Goal: Task Accomplishment & Management: Manage account settings

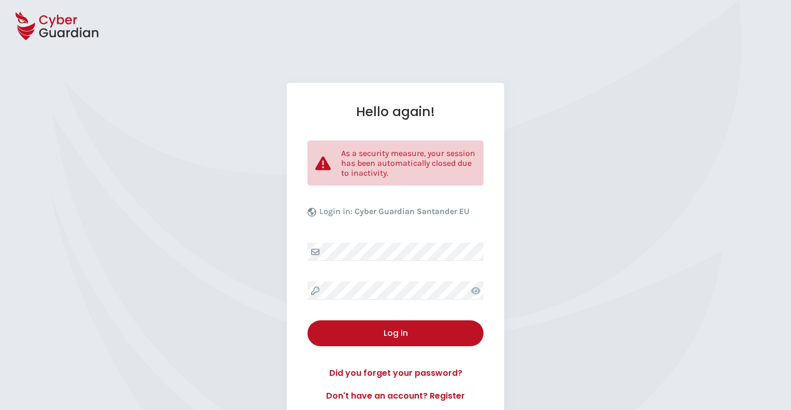
select select "English"
click at [732, 178] on div "Hello again! As a security measure, your session has been automatically closed …" at bounding box center [395, 253] width 791 height 340
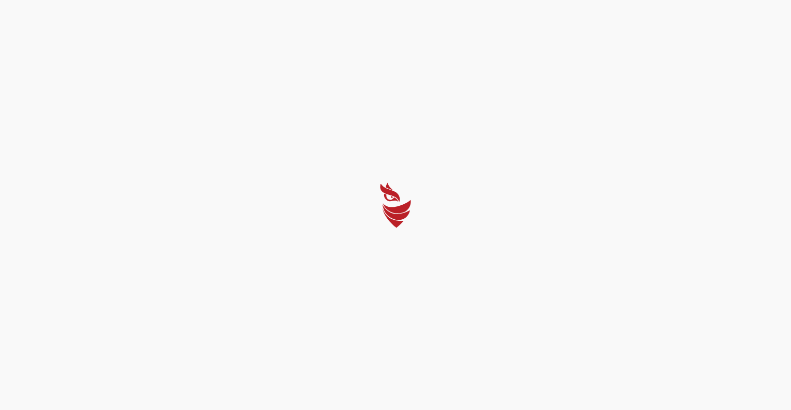
select select "English"
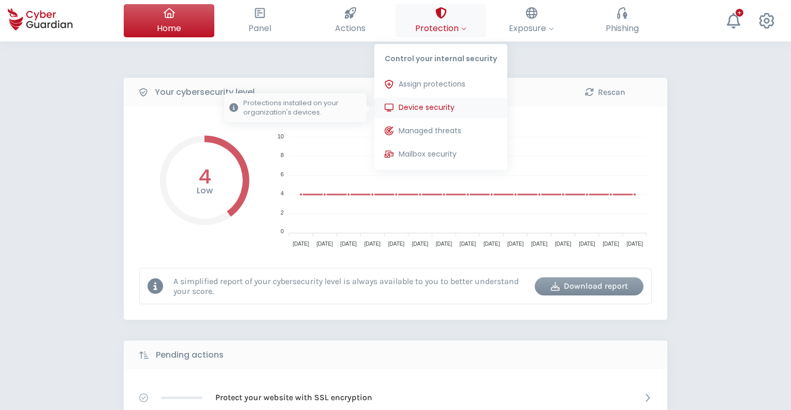
click at [431, 108] on span "Device security" at bounding box center [427, 107] width 56 height 11
